Goal: Information Seeking & Learning: Learn about a topic

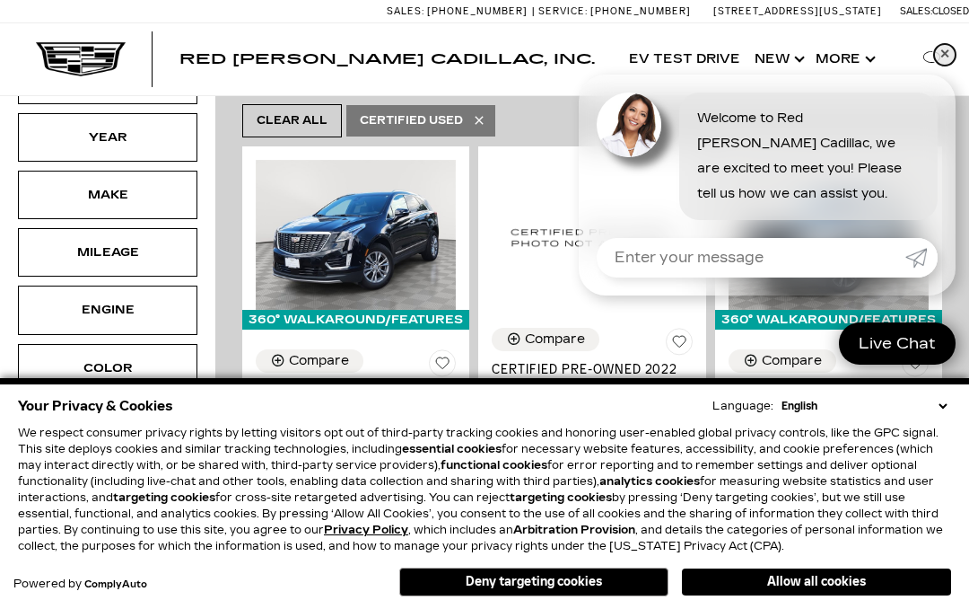
click at [952, 66] on link "✕" at bounding box center [945, 55] width 22 height 22
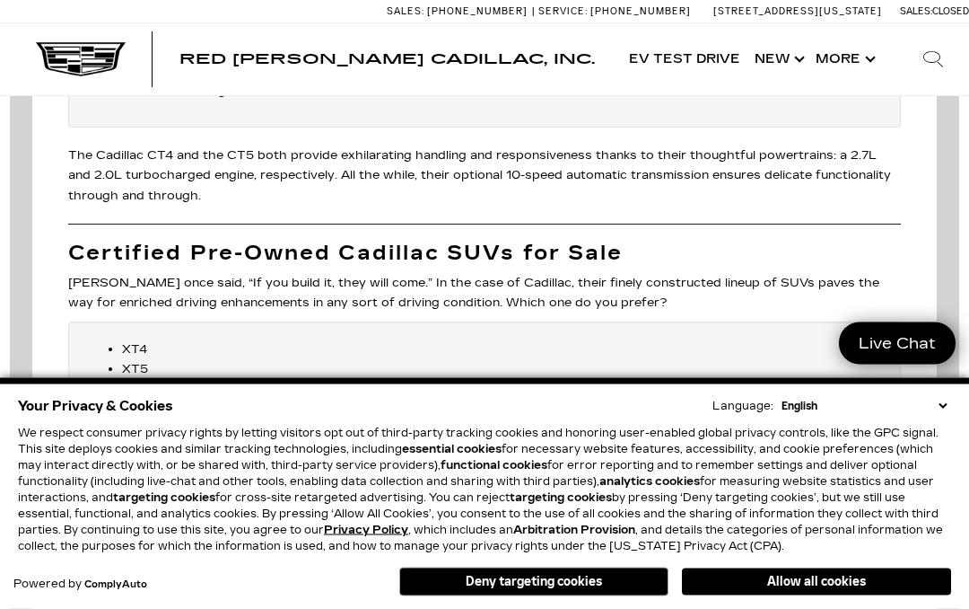
scroll to position [2903, 0]
click at [172, 399] on li "Escalade" at bounding box center [502, 409] width 761 height 20
click at [166, 399] on li "Escalade" at bounding box center [502, 409] width 761 height 20
click at [158, 345] on div "XT4 XT5 XT6 Escalade" at bounding box center [484, 383] width 833 height 124
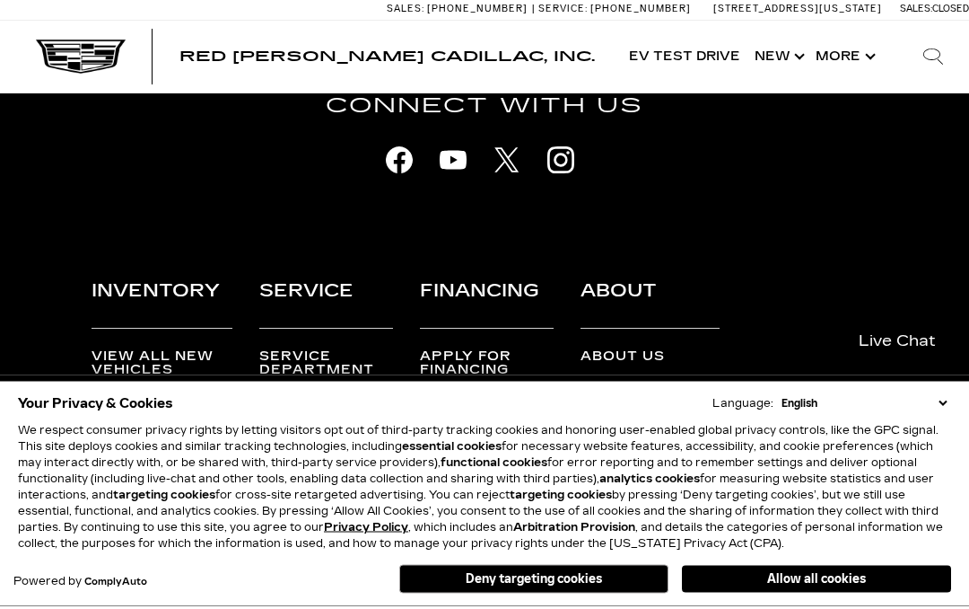
scroll to position [4092, 0]
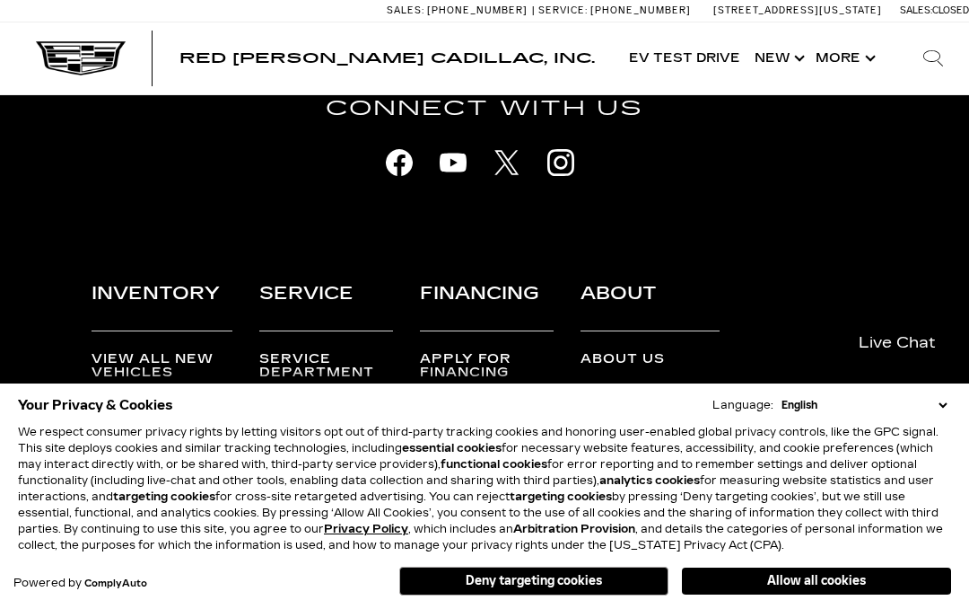
click at [161, 449] on link "Cadillac Certified Pre-Owned" at bounding box center [162, 468] width 140 height 39
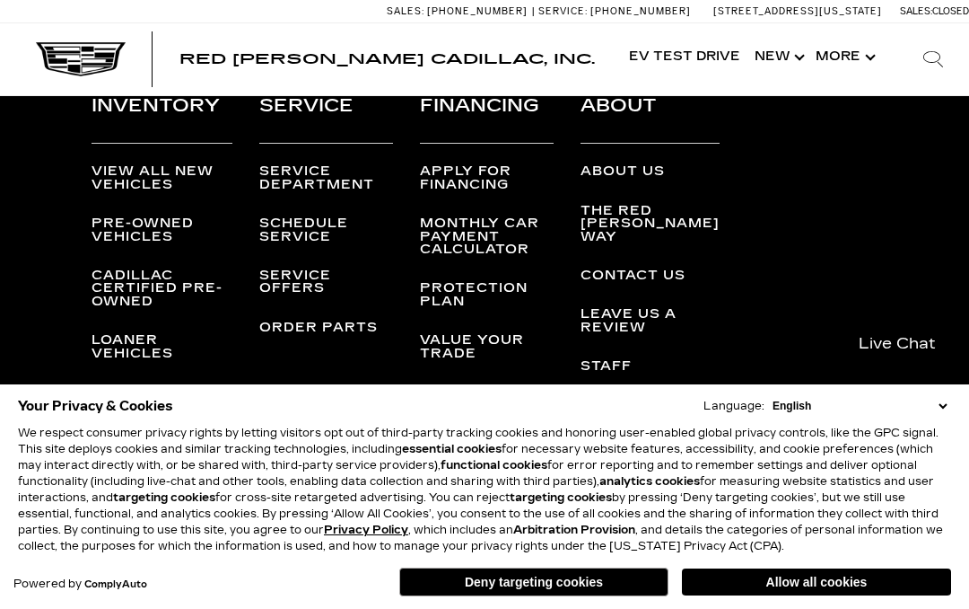
scroll to position [4993, 0]
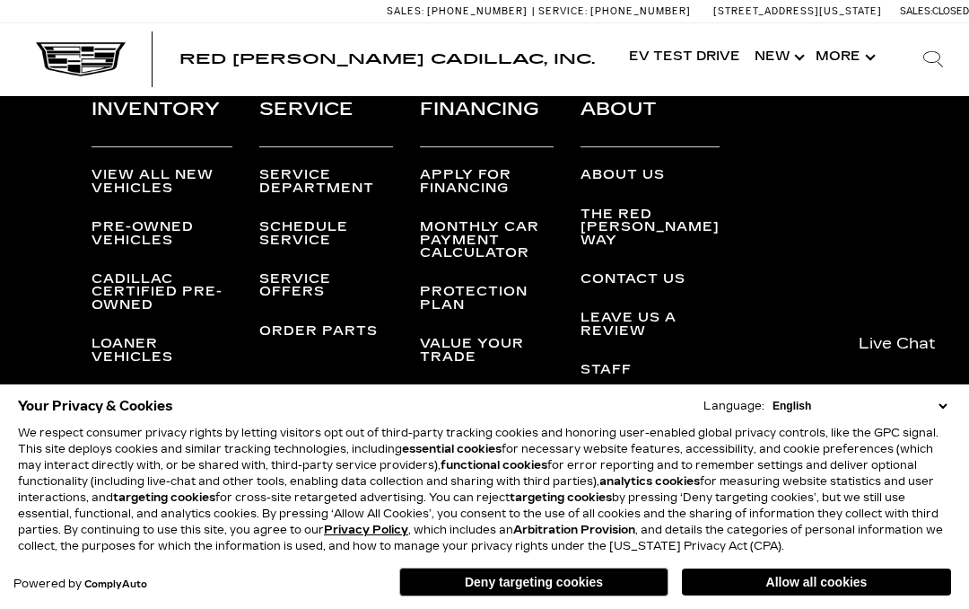
click at [140, 312] on link "Cadillac Certified Pre-Owned" at bounding box center [157, 291] width 131 height 41
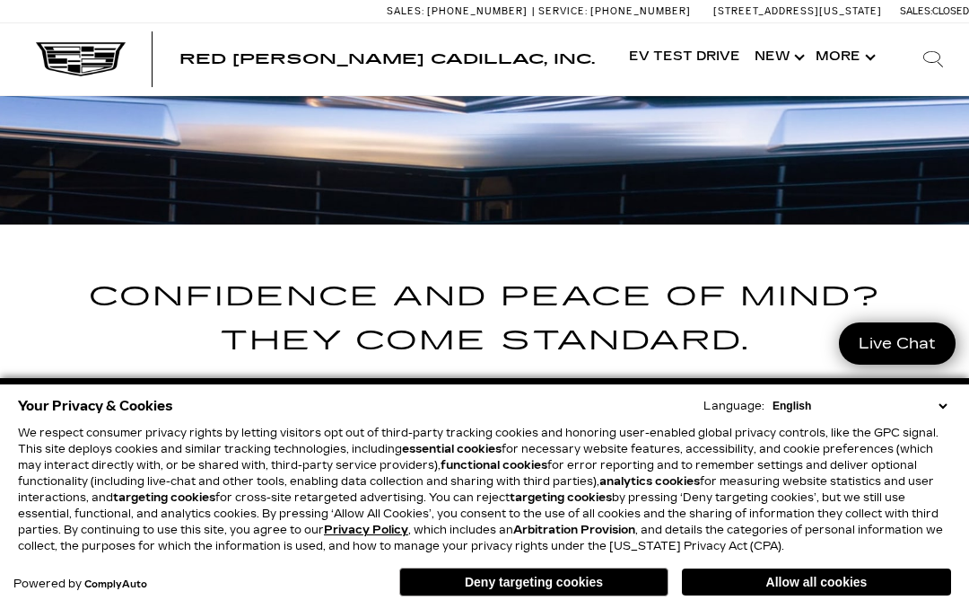
click at [547, 596] on button "Deny targeting cookies" at bounding box center [533, 581] width 269 height 29
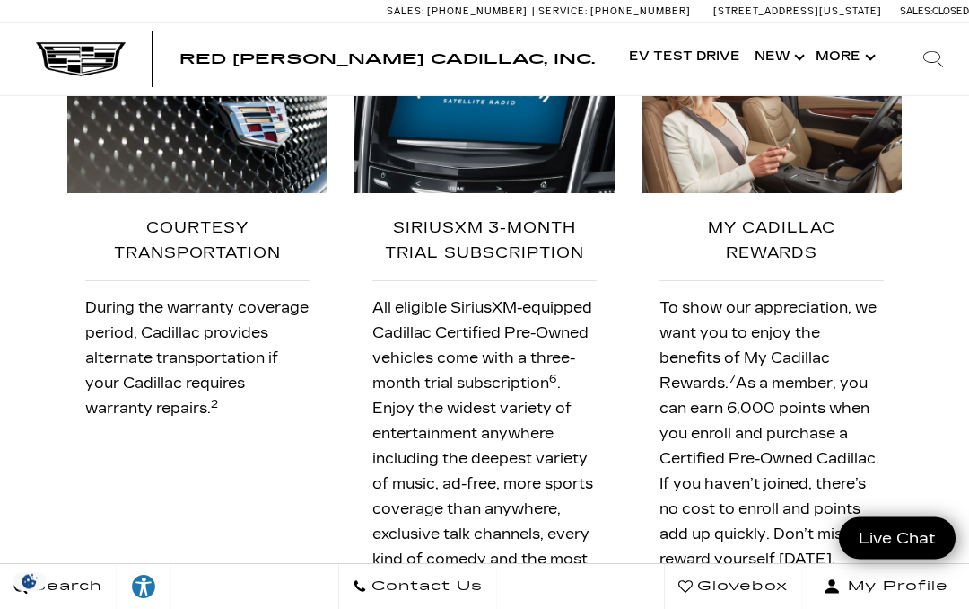
scroll to position [3081, 0]
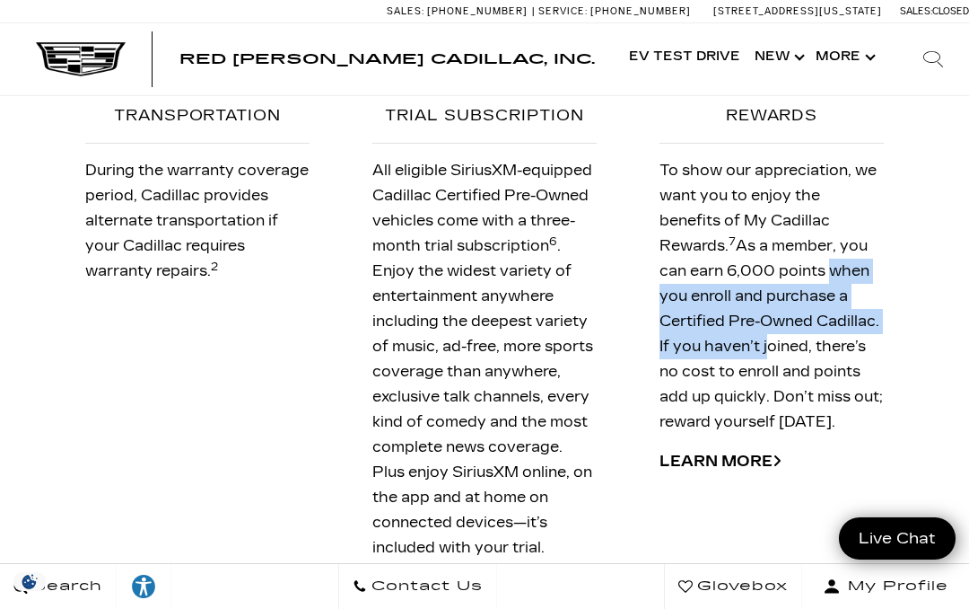
click at [956, 304] on div "ADDITIONAL BENEFITS COURTESY TRANSPORTATION During the warranty coverage period…" at bounding box center [484, 220] width 969 height 761
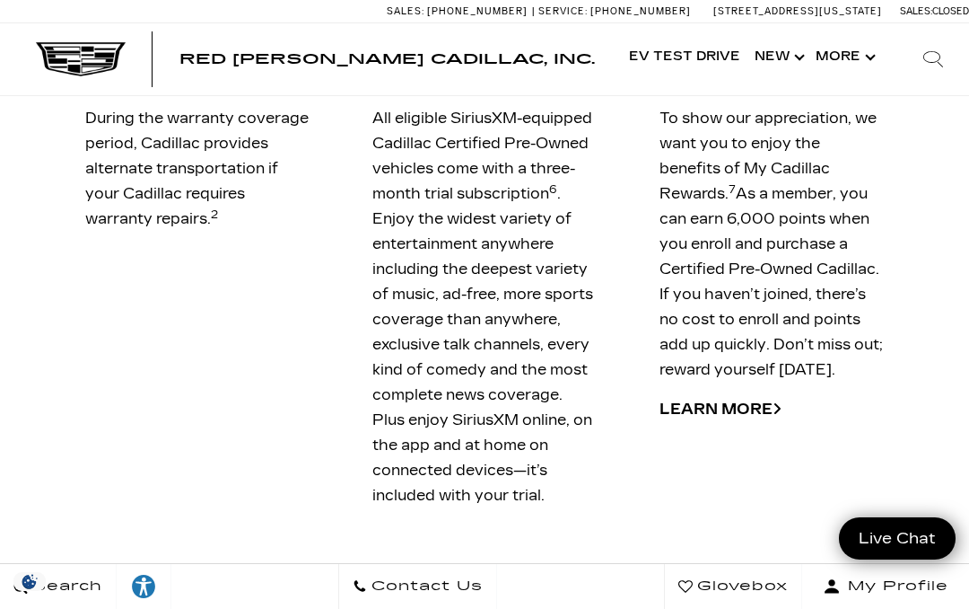
click at [889, 367] on div "MY CADILLAC REWARDS To show our appreciation, we want you to enjoy the benefits…" at bounding box center [772, 234] width 260 height 460
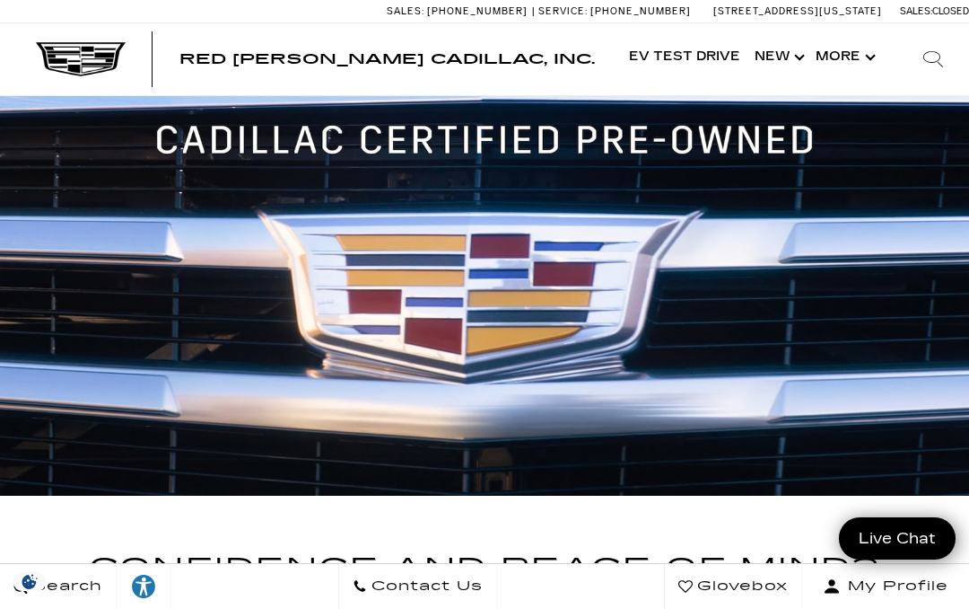
scroll to position [0, 0]
